Goal: Information Seeking & Learning: Learn about a topic

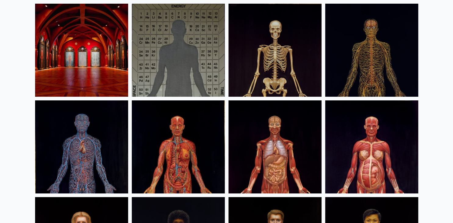
scroll to position [96, 0]
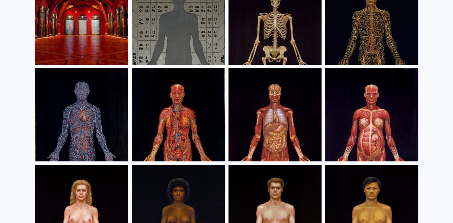
click at [196, 82] on img at bounding box center [178, 114] width 93 height 93
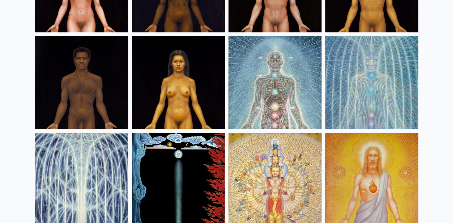
scroll to position [322, 0]
click at [260, 69] on img at bounding box center [274, 82] width 93 height 93
click at [370, 80] on img at bounding box center [371, 82] width 93 height 93
click at [67, 164] on img at bounding box center [81, 179] width 93 height 93
click at [367, 96] on img at bounding box center [371, 82] width 93 height 93
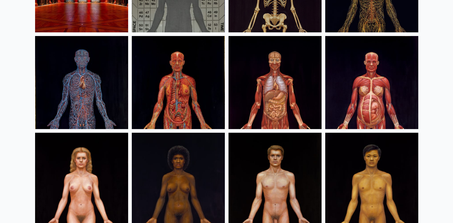
scroll to position [0, 0]
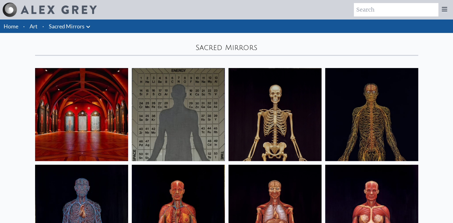
click at [36, 25] on link "Art" at bounding box center [34, 26] width 8 height 9
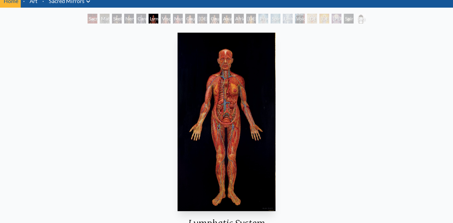
scroll to position [64, 0]
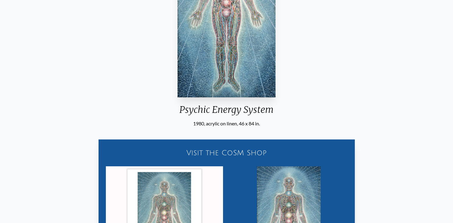
scroll to position [138, 0]
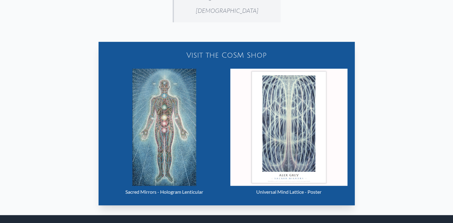
scroll to position [322, 0]
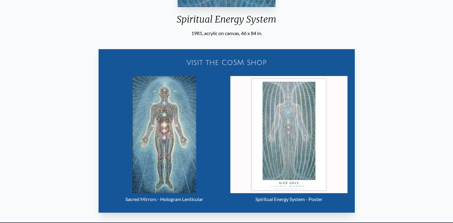
scroll to position [290, 0]
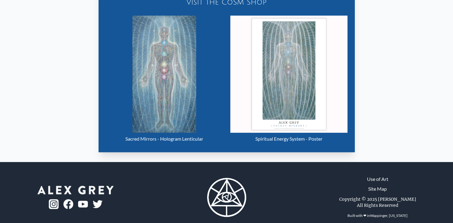
click at [284, 76] on img "16 / 23" at bounding box center [288, 74] width 117 height 117
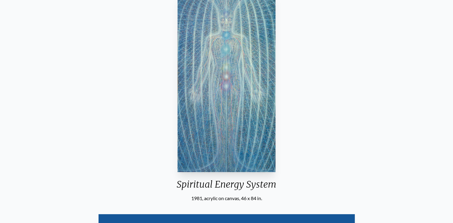
scroll to position [0, 0]
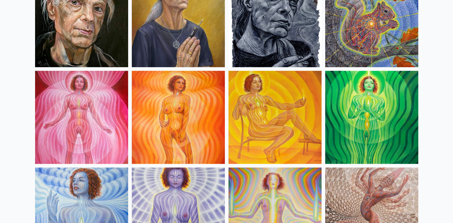
scroll to position [387, 0]
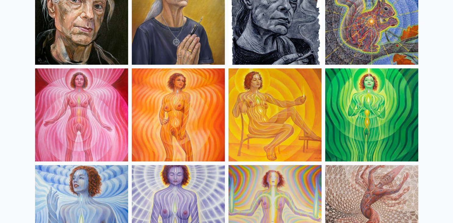
click at [59, 95] on img at bounding box center [81, 114] width 93 height 93
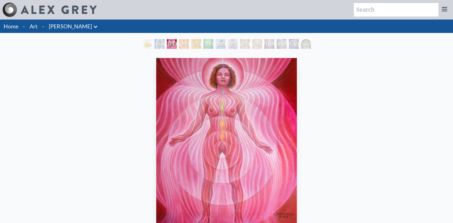
click at [182, 43] on div "Lightbody 2" at bounding box center [184, 44] width 10 height 10
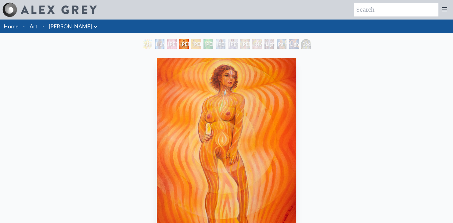
click at [147, 46] on div "Alexza" at bounding box center [147, 44] width 10 height 10
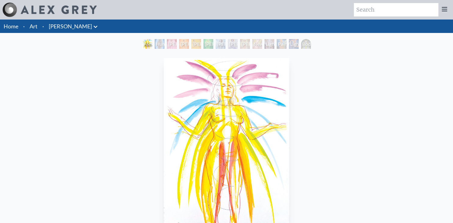
click at [161, 43] on div "Human Energy Field" at bounding box center [160, 44] width 10 height 10
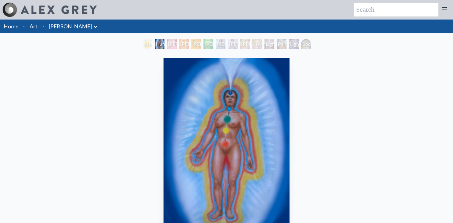
click at [189, 43] on div "[PERSON_NAME] 2" at bounding box center [184, 44] width 10 height 10
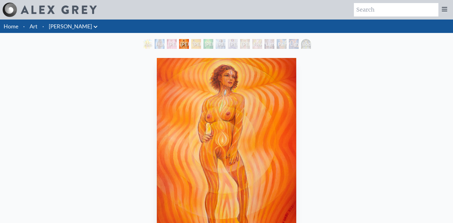
click at [201, 42] on div "[PERSON_NAME] 3" at bounding box center [196, 44] width 10 height 10
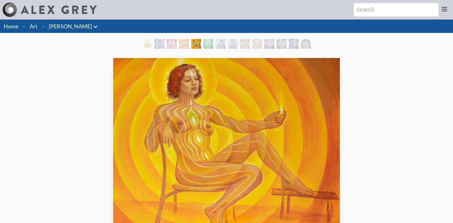
click at [213, 42] on div "Lightbody 4" at bounding box center [208, 44] width 10 height 10
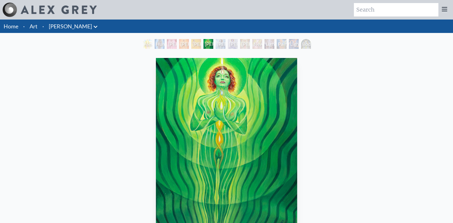
click at [225, 42] on div "Lightbody 5" at bounding box center [221, 44] width 10 height 10
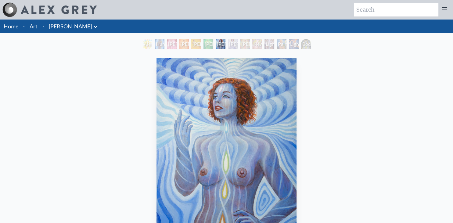
click at [225, 43] on div "Lightbody 5" at bounding box center [221, 44] width 10 height 10
click at [247, 45] on div "Lightbody 7" at bounding box center [245, 44] width 10 height 10
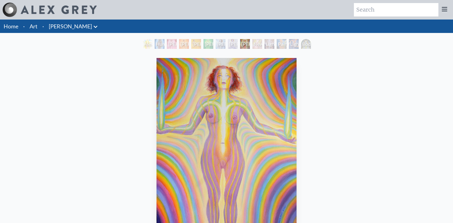
click at [228, 45] on div "Lightbody 6" at bounding box center [233, 44] width 10 height 10
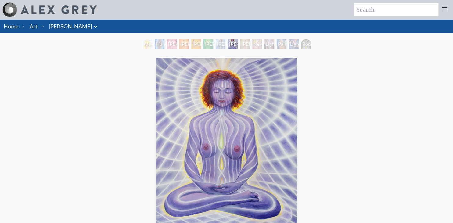
click at [250, 45] on div "Lightbody 7" at bounding box center [245, 44] width 10 height 10
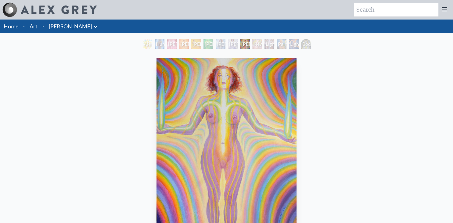
click at [262, 45] on div "Newborn" at bounding box center [257, 44] width 10 height 10
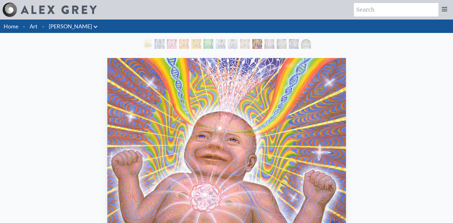
click at [240, 46] on div "Lightbody 7" at bounding box center [245, 44] width 10 height 10
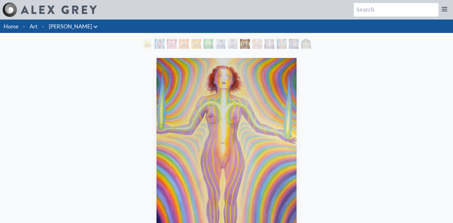
click at [274, 46] on div "Lightweaver" at bounding box center [269, 44] width 10 height 10
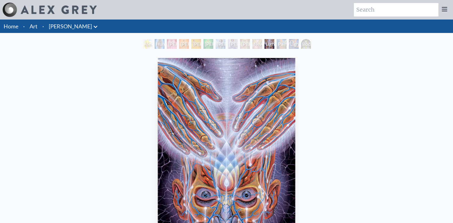
click at [277, 45] on div "Painting" at bounding box center [282, 44] width 10 height 10
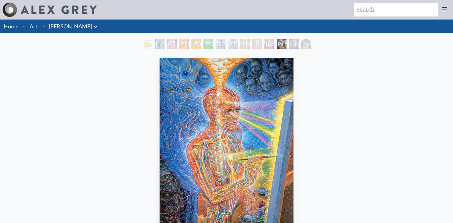
click at [286, 44] on div "Painting" at bounding box center [282, 44] width 10 height 10
click at [299, 44] on div "Lightworker" at bounding box center [294, 44] width 10 height 10
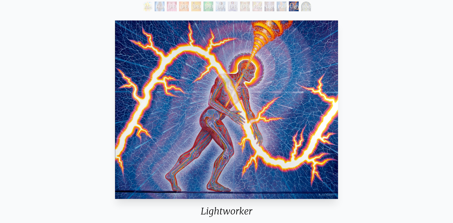
scroll to position [32, 0]
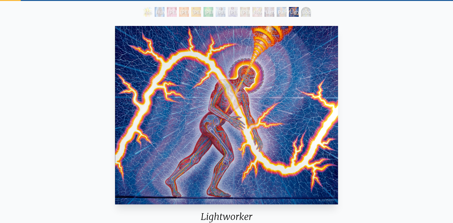
click at [306, 11] on div "Body/Mind as a Vibratory Field of Energy" at bounding box center [306, 12] width 10 height 10
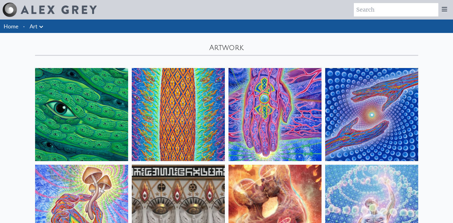
scroll to position [387, 0]
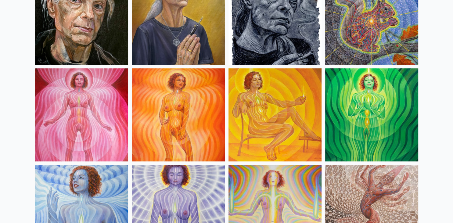
click at [58, 96] on img at bounding box center [81, 114] width 93 height 93
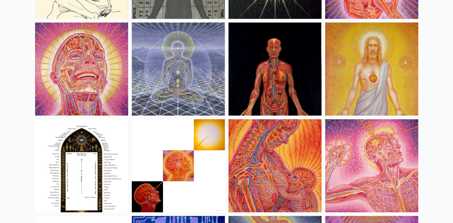
scroll to position [6443, 0]
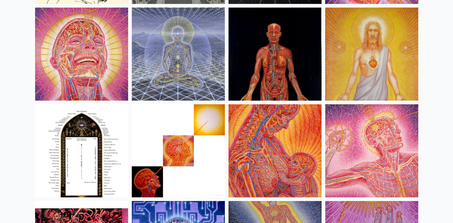
click at [178, 74] on img at bounding box center [178, 54] width 93 height 93
click at [365, 46] on img at bounding box center [371, 54] width 93 height 93
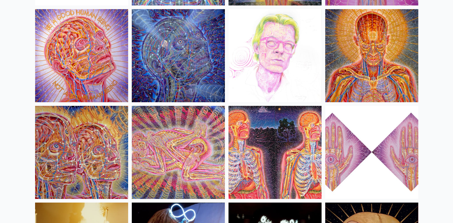
scroll to position [6733, 0]
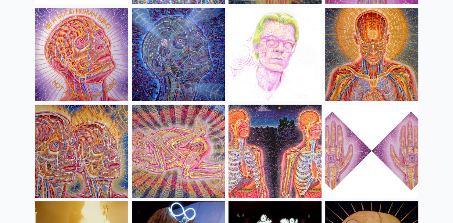
click at [184, 148] on img at bounding box center [178, 151] width 93 height 93
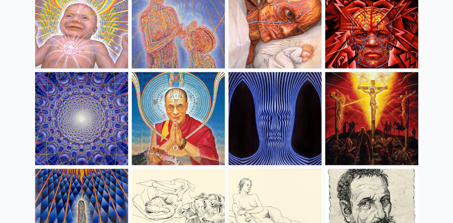
scroll to position [5310, 0]
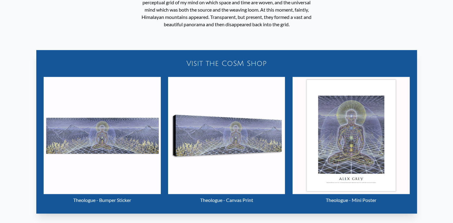
scroll to position [284, 0]
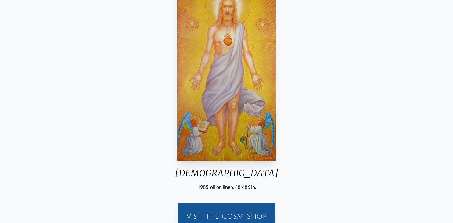
scroll to position [66, 0]
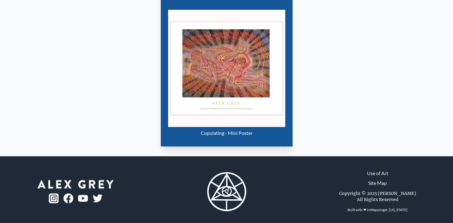
scroll to position [334, 0]
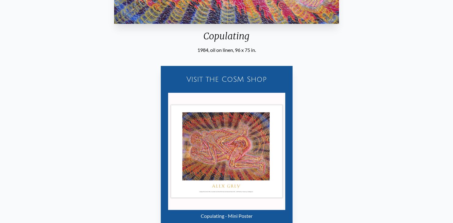
scroll to position [237, 0]
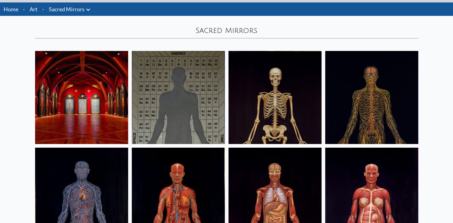
scroll to position [32, 0]
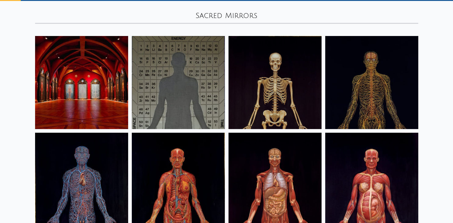
click at [62, 78] on img at bounding box center [81, 82] width 93 height 93
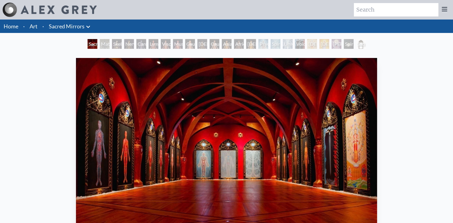
click at [104, 48] on div "Material World" at bounding box center [105, 44] width 10 height 10
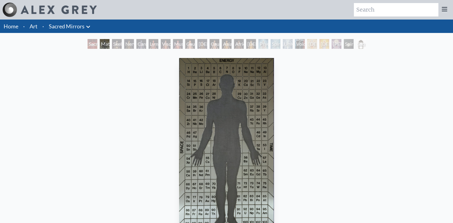
click at [133, 46] on div "Nervous System" at bounding box center [129, 44] width 10 height 10
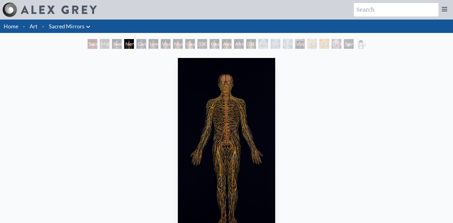
click at [78, 45] on div "Sacred Mirrors Room, Entheon Material World Skeletal System Nervous System Card…" at bounding box center [226, 45] width 453 height 12
click at [91, 45] on div "Sacred Mirrors Room, [GEOGRAPHIC_DATA]" at bounding box center [93, 44] width 10 height 10
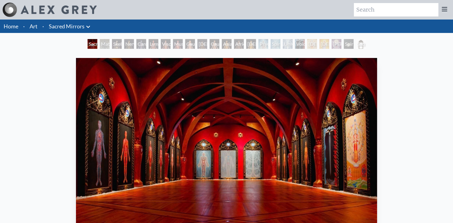
click at [100, 44] on div "Material World" at bounding box center [105, 44] width 10 height 10
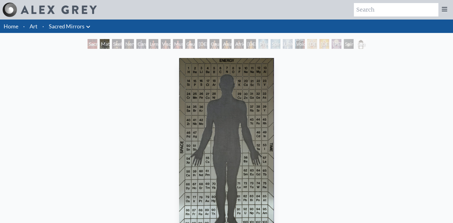
click at [127, 45] on div "Nervous System" at bounding box center [129, 44] width 10 height 10
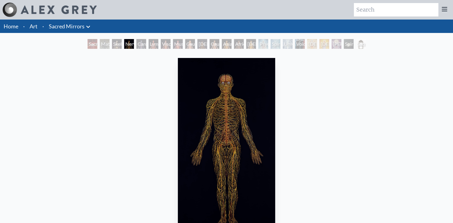
click at [149, 44] on div "Lymphatic System" at bounding box center [154, 44] width 10 height 10
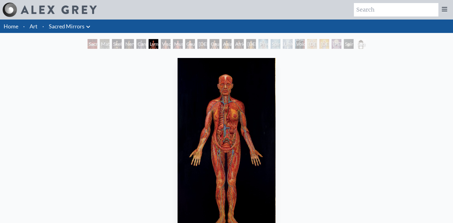
click at [173, 45] on div "Muscle System" at bounding box center [178, 44] width 10 height 10
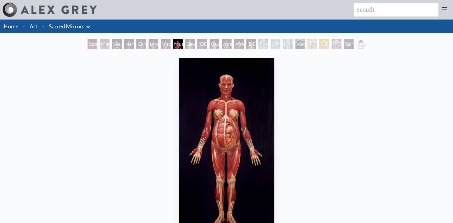
click at [200, 44] on div "[DEMOGRAPHIC_DATA] Woman" at bounding box center [202, 44] width 10 height 10
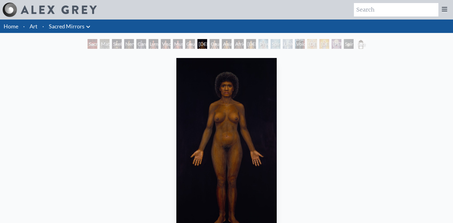
click at [219, 45] on div "Caucasian Man" at bounding box center [215, 44] width 10 height 10
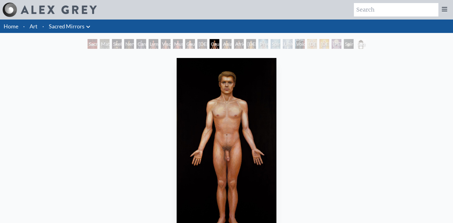
click at [238, 44] on div "African Man" at bounding box center [239, 44] width 10 height 10
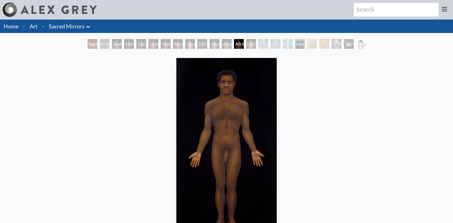
click at [191, 46] on div "Caucasian Woman" at bounding box center [190, 44] width 10 height 10
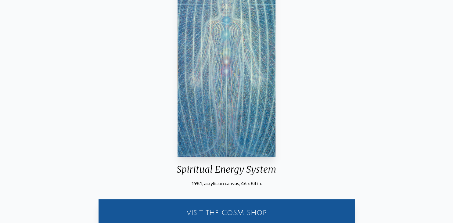
scroll to position [64, 0]
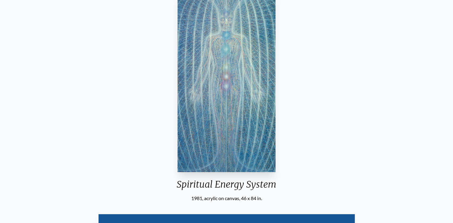
click at [226, 107] on img "16 / 23" at bounding box center [227, 83] width 98 height 178
